Goal: Check status: Check status

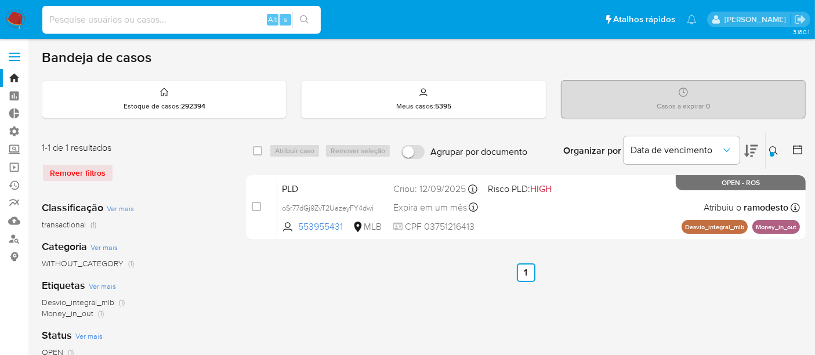
click at [72, 17] on input at bounding box center [181, 19] width 278 height 15
paste input "1176802823"
type input "1176802823"
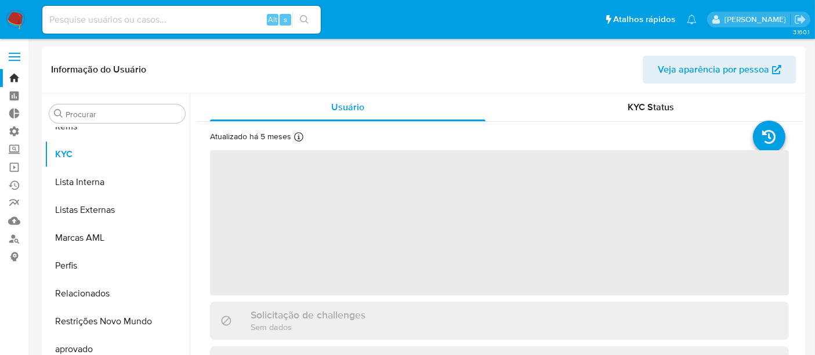
scroll to position [601, 0]
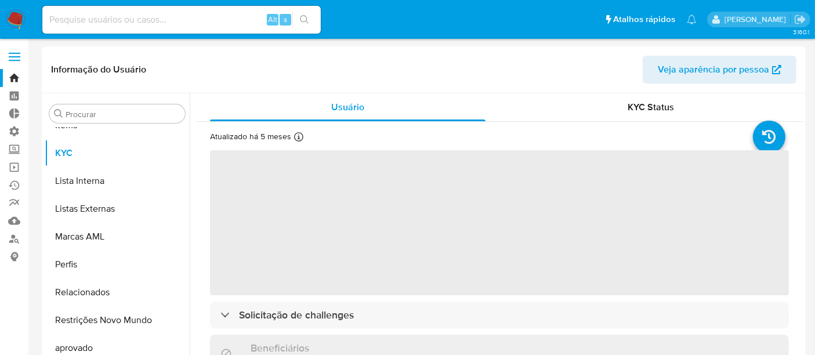
select select "10"
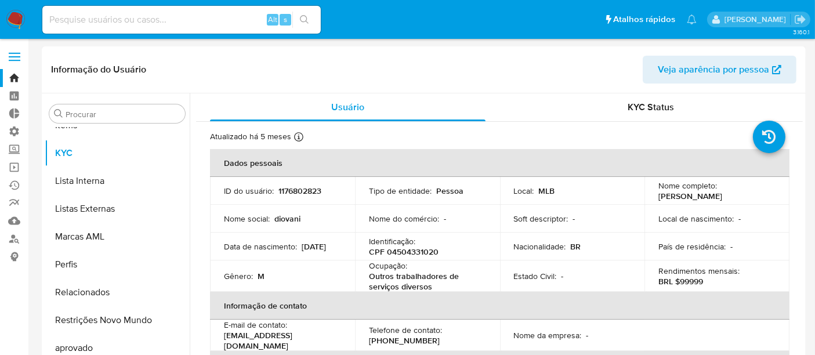
drag, startPoint x: 656, startPoint y: 193, endPoint x: 753, endPoint y: 195, distance: 97.5
click at [753, 195] on div "Nome completo : [PERSON_NAME]" at bounding box center [716, 190] width 117 height 21
copy p "[PERSON_NAME]"
click at [104, 19] on input at bounding box center [181, 19] width 278 height 15
paste input "U4PjTy6jdgVwUdjSWIApxzER"
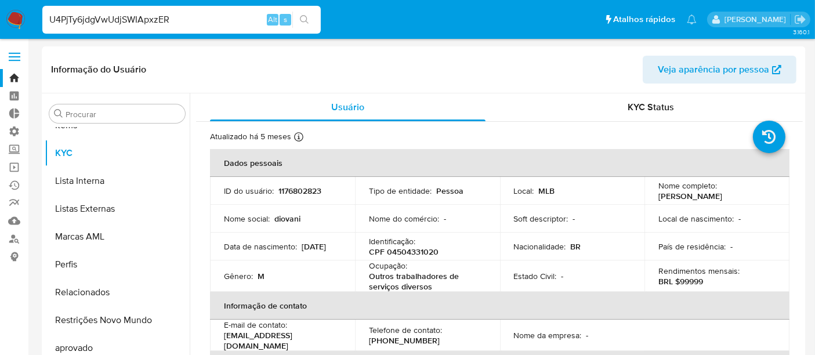
type input "U4PjTy6jdgVwUdjSWIApxzER"
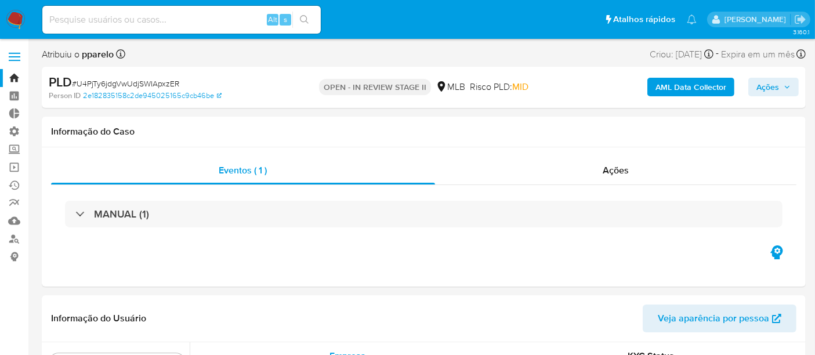
scroll to position [601, 0]
select select "10"
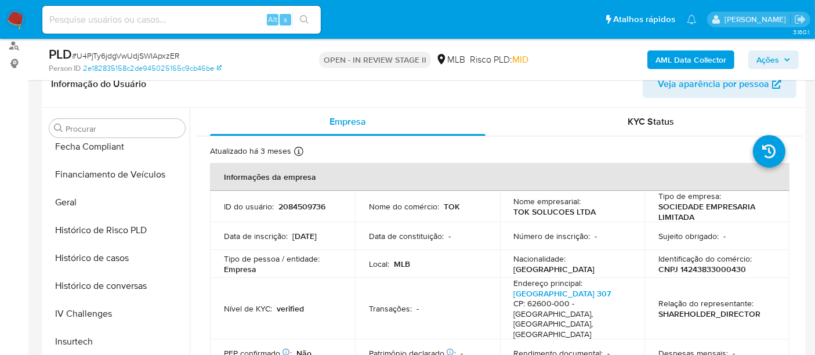
scroll to position [343, 0]
click at [84, 255] on button "Histórico de casos" at bounding box center [113, 259] width 136 height 28
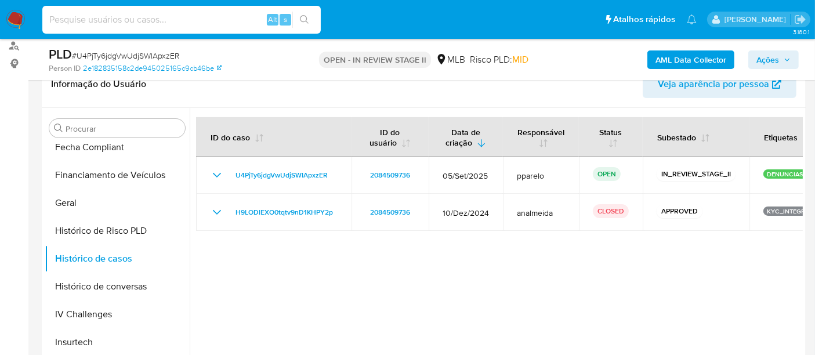
click at [75, 20] on input at bounding box center [181, 19] width 278 height 15
paste input "R7kFEr9w2jgsrbQY8MCqOufP"
type input "R7kFEr9w2jgsrbQY8MCqOufP"
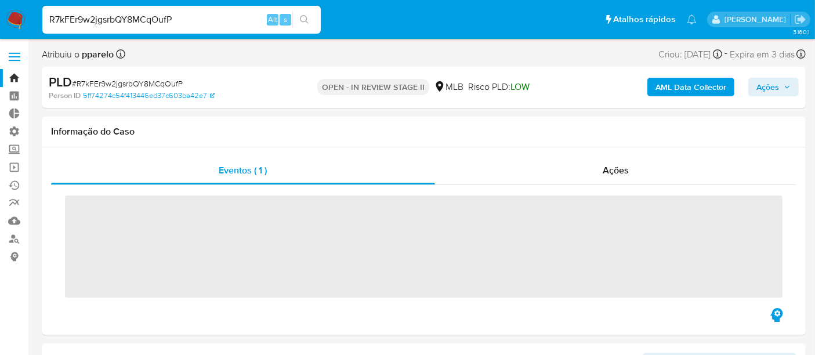
scroll to position [601, 0]
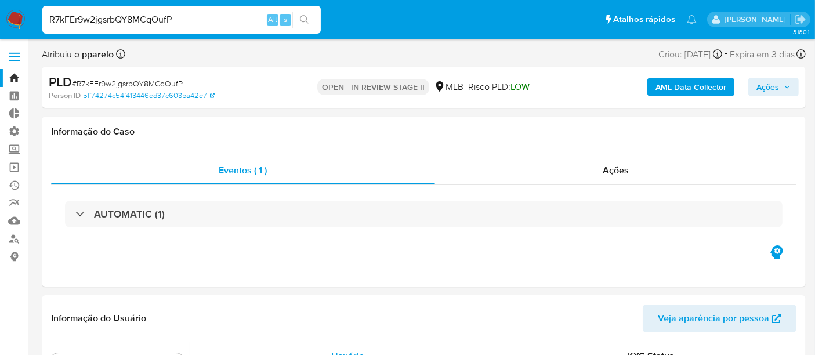
select select "10"
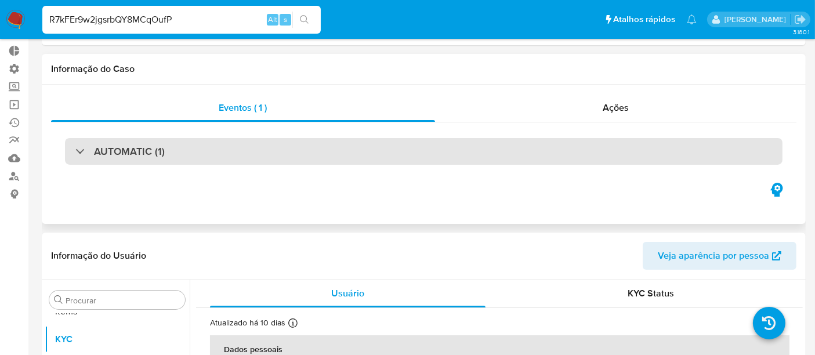
scroll to position [0, 0]
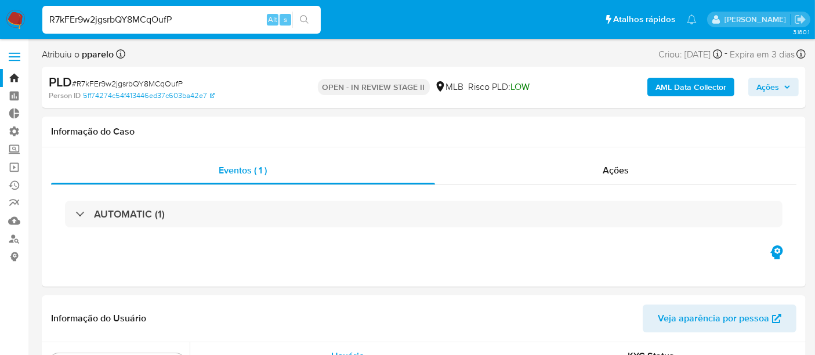
click at [14, 80] on link "Bandeja" at bounding box center [69, 78] width 138 height 18
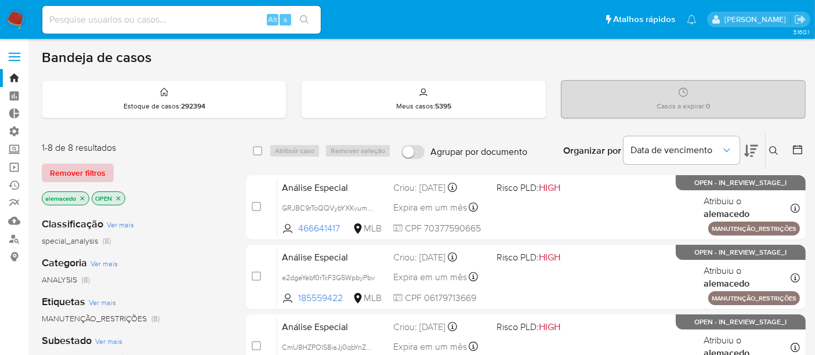
click at [86, 165] on span "Remover filtros" at bounding box center [78, 173] width 56 height 16
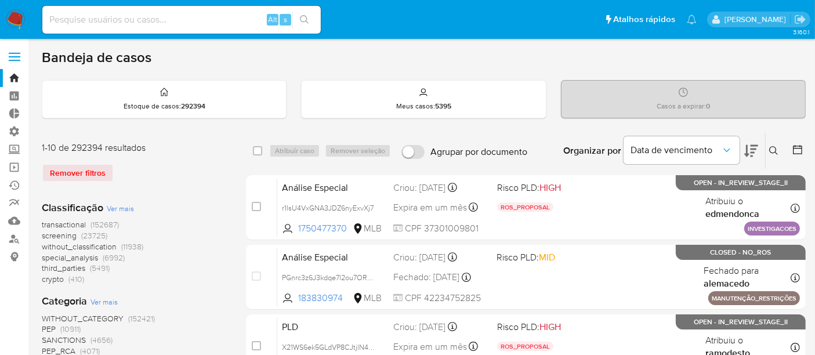
drag, startPoint x: 767, startPoint y: 145, endPoint x: 761, endPoint y: 146, distance: 5.8
click at [766, 146] on button at bounding box center [775, 151] width 19 height 14
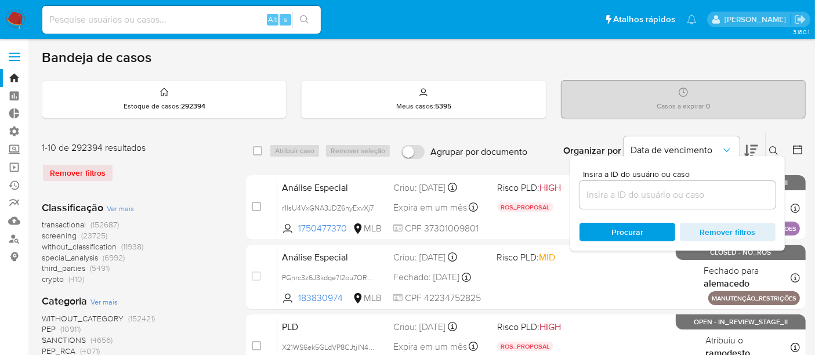
click at [663, 199] on input at bounding box center [677, 194] width 196 height 15
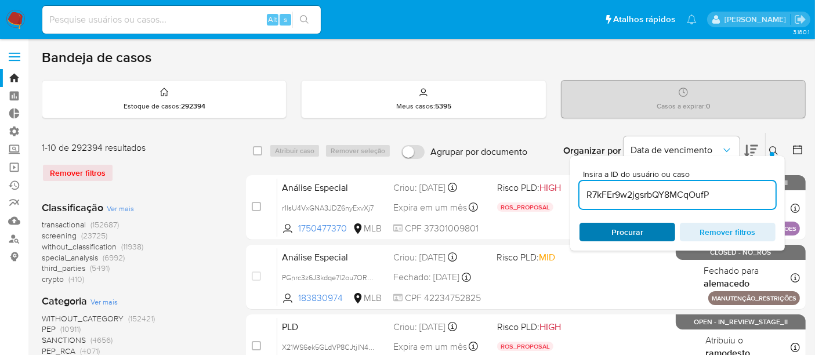
type input "R7kFEr9w2jgsrbQY8MCqOufP"
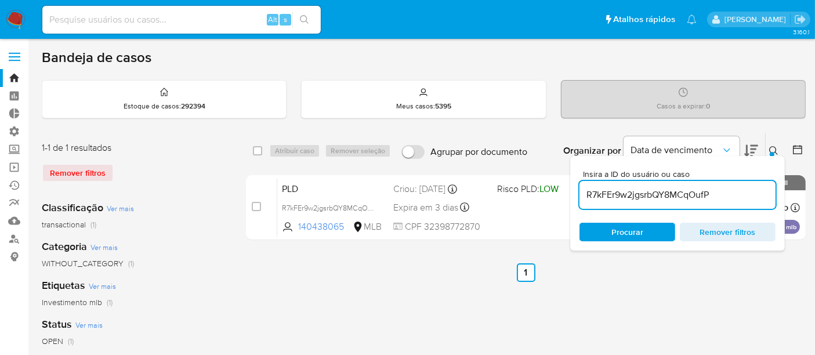
click at [611, 226] on span "Procurar" at bounding box center [627, 232] width 79 height 16
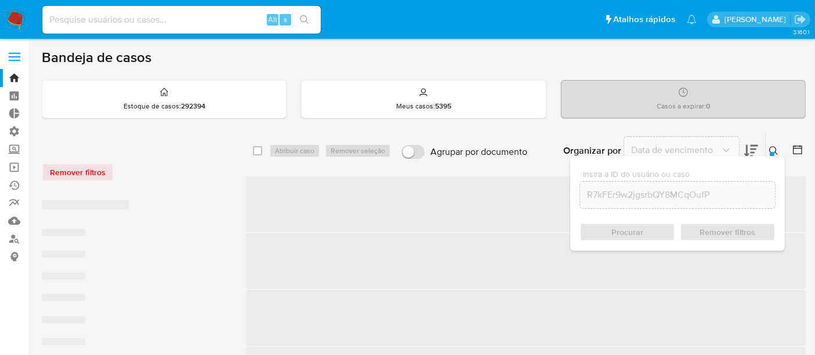
click at [774, 154] on icon at bounding box center [773, 150] width 9 height 9
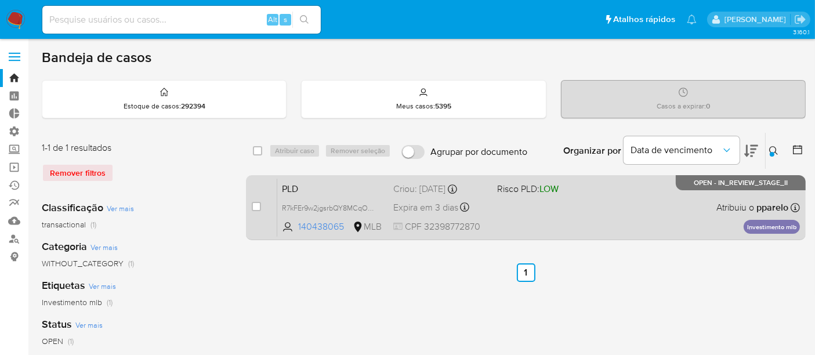
click at [546, 198] on div "PLD R7kFEr9w2jgsrbQY8MCqOufP 140438065 MLB Risco PLD: LOW Criou: 12/08/2025 Cri…" at bounding box center [538, 207] width 523 height 59
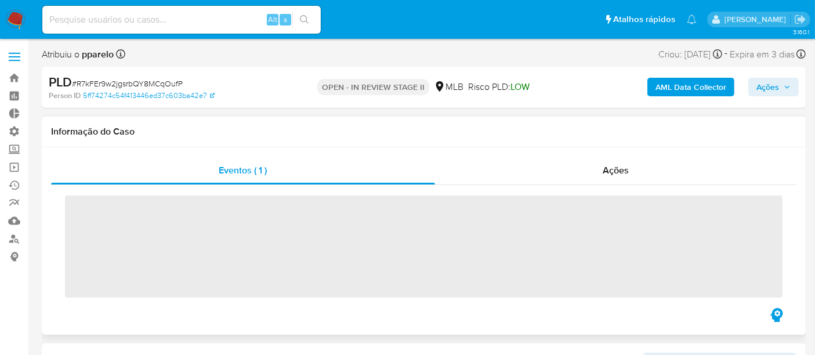
scroll to position [601, 0]
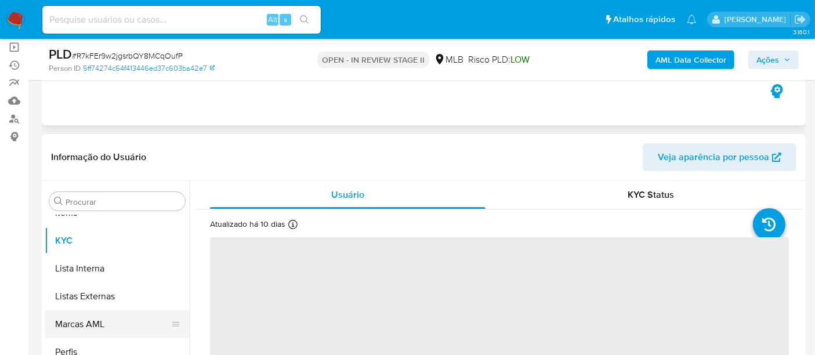
select select "10"
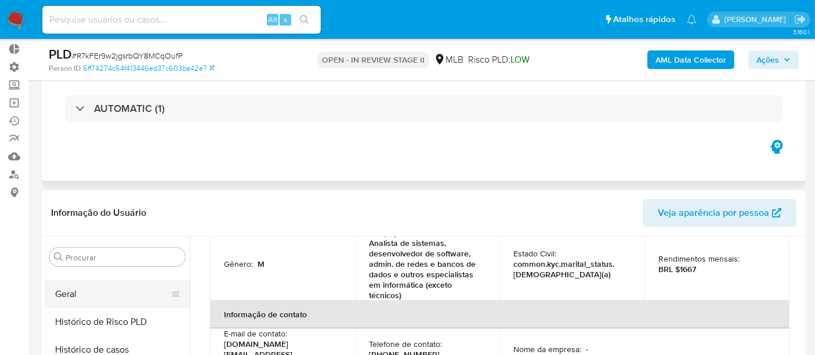
scroll to position [386, 0]
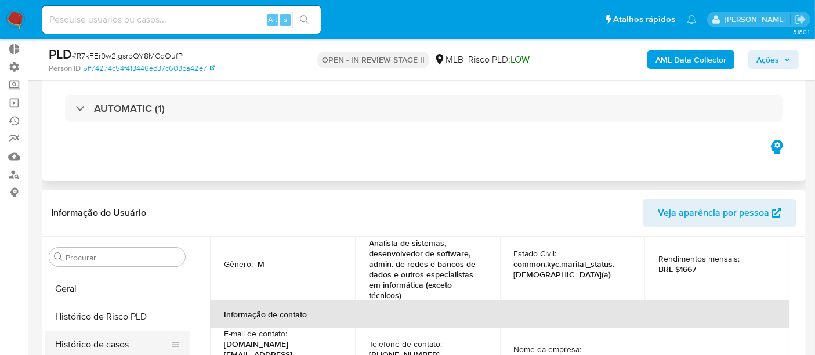
click at [113, 341] on button "Histórico de casos" at bounding box center [113, 345] width 136 height 28
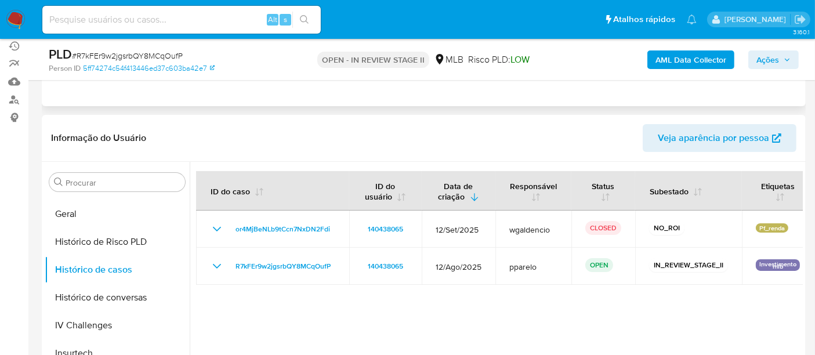
scroll to position [141, 0]
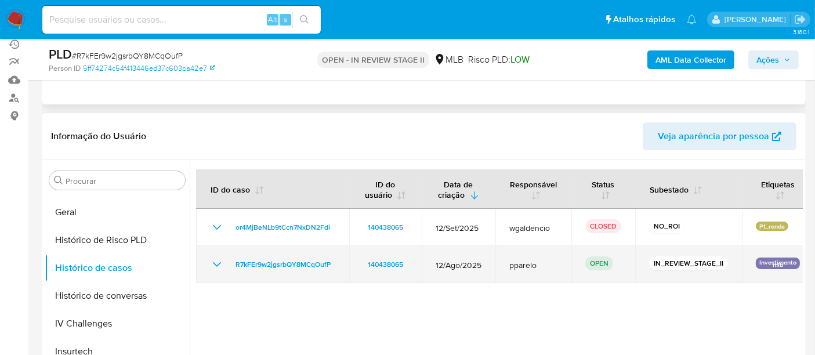
click at [212, 264] on icon "Mostrar/Ocultar" at bounding box center [217, 265] width 14 height 14
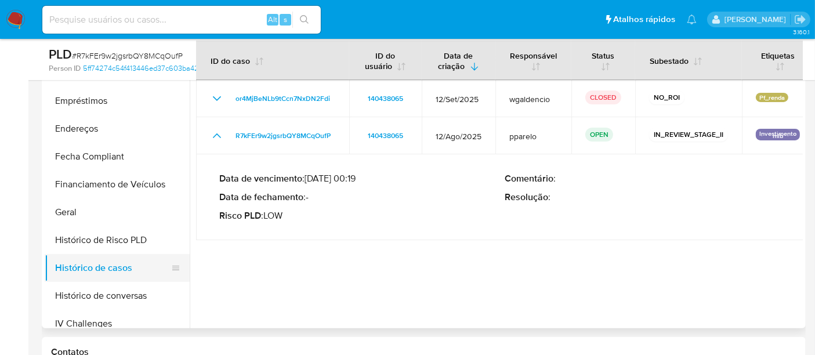
scroll to position [193, 0]
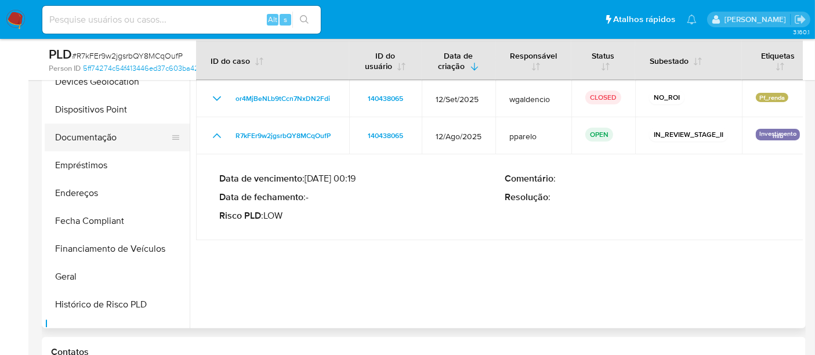
click at [72, 140] on button "Documentação" at bounding box center [113, 138] width 136 height 28
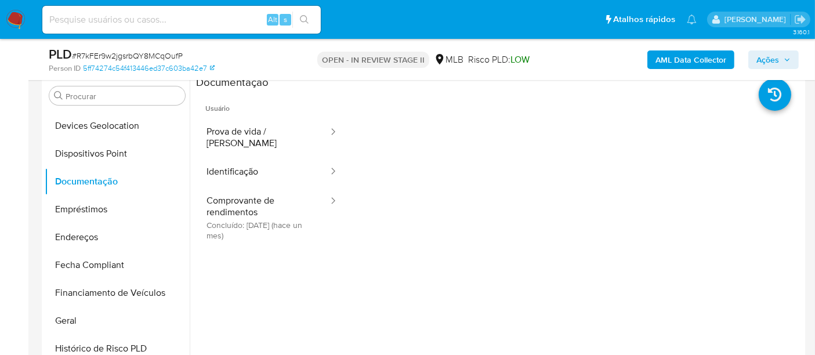
scroll to position [205, 0]
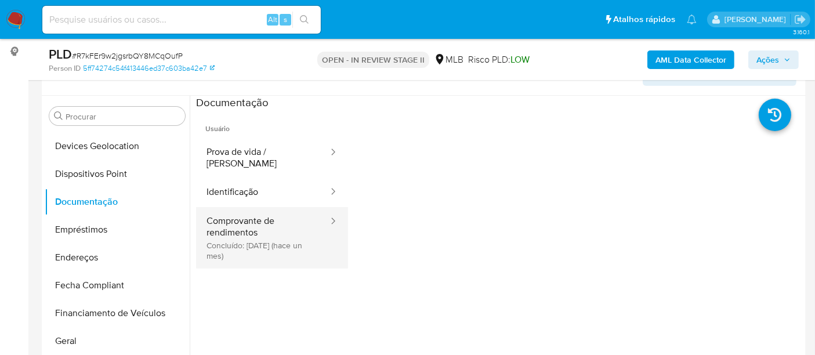
click at [244, 234] on button "Comprovante de rendimentos Concluído: 22/08/2025 (hace un mes)" at bounding box center [262, 237] width 133 height 61
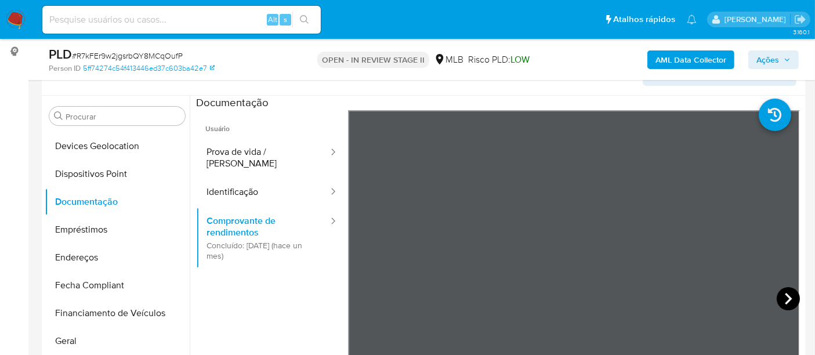
click at [789, 302] on icon at bounding box center [788, 298] width 23 height 23
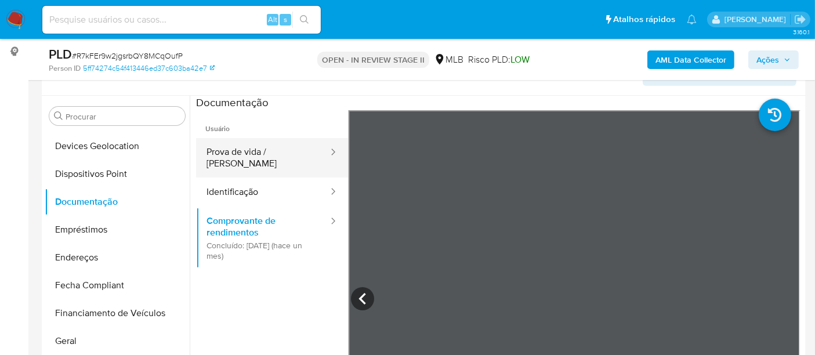
click at [253, 138] on button "Prova de vida / Selfie" at bounding box center [262, 157] width 133 height 39
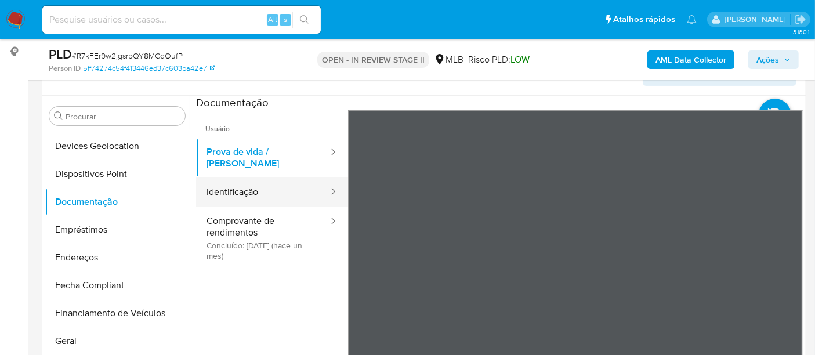
click at [241, 193] on button "Identificação" at bounding box center [262, 192] width 133 height 30
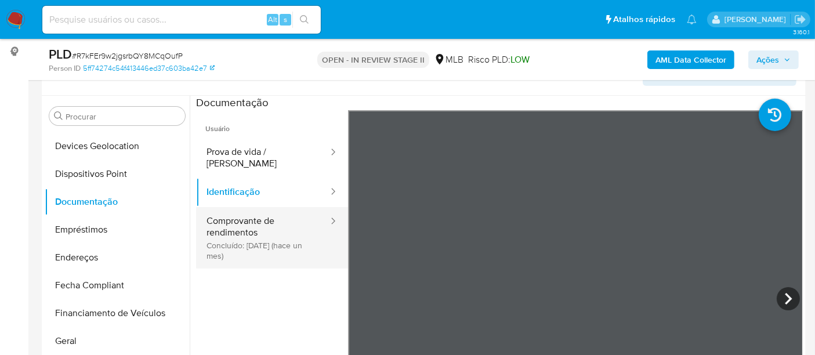
drag, startPoint x: 262, startPoint y: 237, endPoint x: 268, endPoint y: 241, distance: 7.6
click at [268, 236] on button "Comprovante de rendimentos Concluído: 22/08/2025 (hace un mes)" at bounding box center [262, 237] width 133 height 61
